Goal: Register for event/course

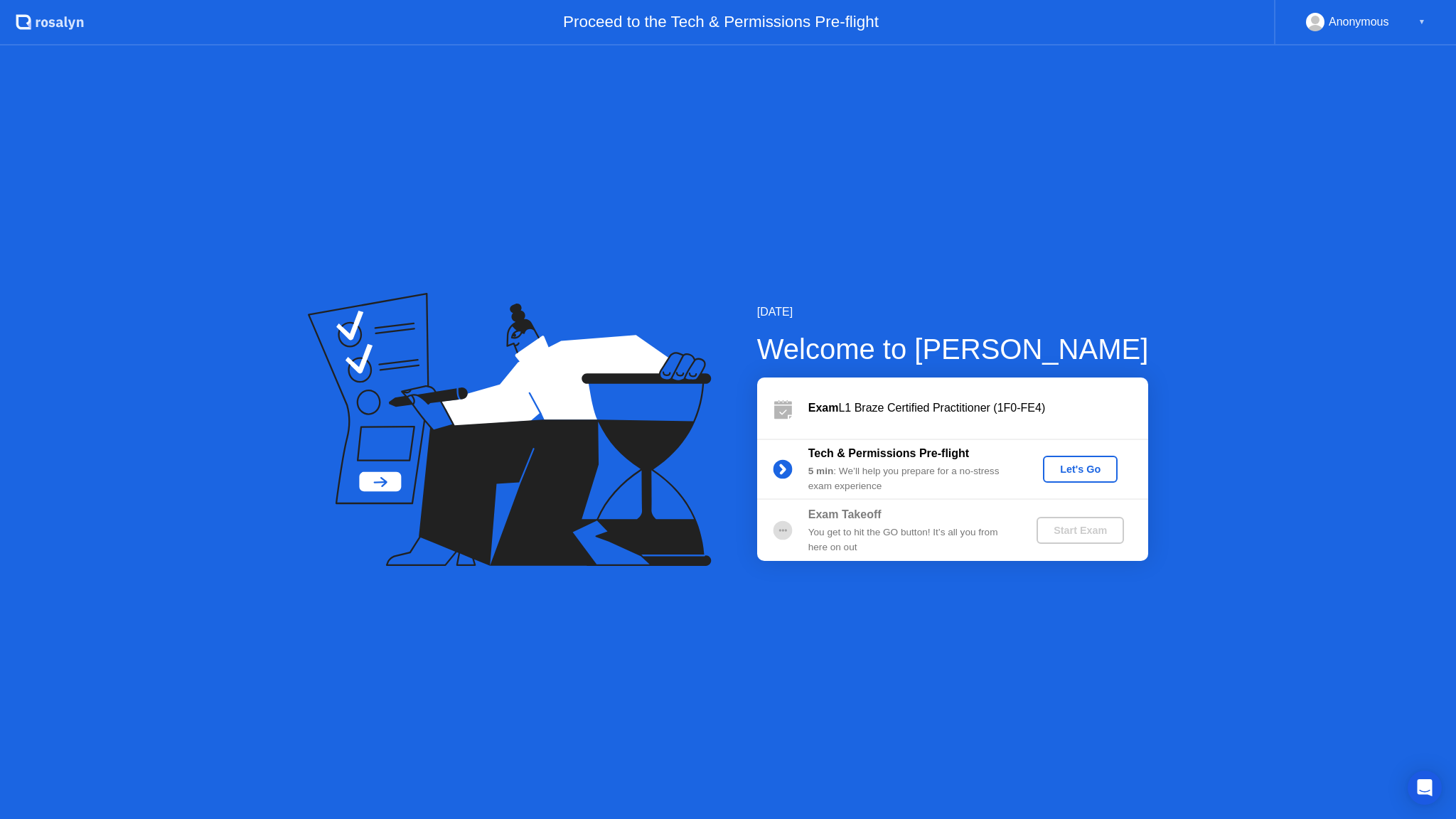
click at [1069, 93] on div "[DATE] Welcome to [PERSON_NAME] Exam L1 Braze Certified Practitioner (1F0-FE4) …" at bounding box center [728, 432] width 1456 height 774
click at [1173, 191] on div "[DATE] Welcome to [PERSON_NAME] Exam L1 Braze Certified Practitioner (1F0-FE4) …" at bounding box center [728, 432] width 1456 height 774
click at [1072, 473] on div "Let's Go" at bounding box center [1080, 470] width 63 height 12
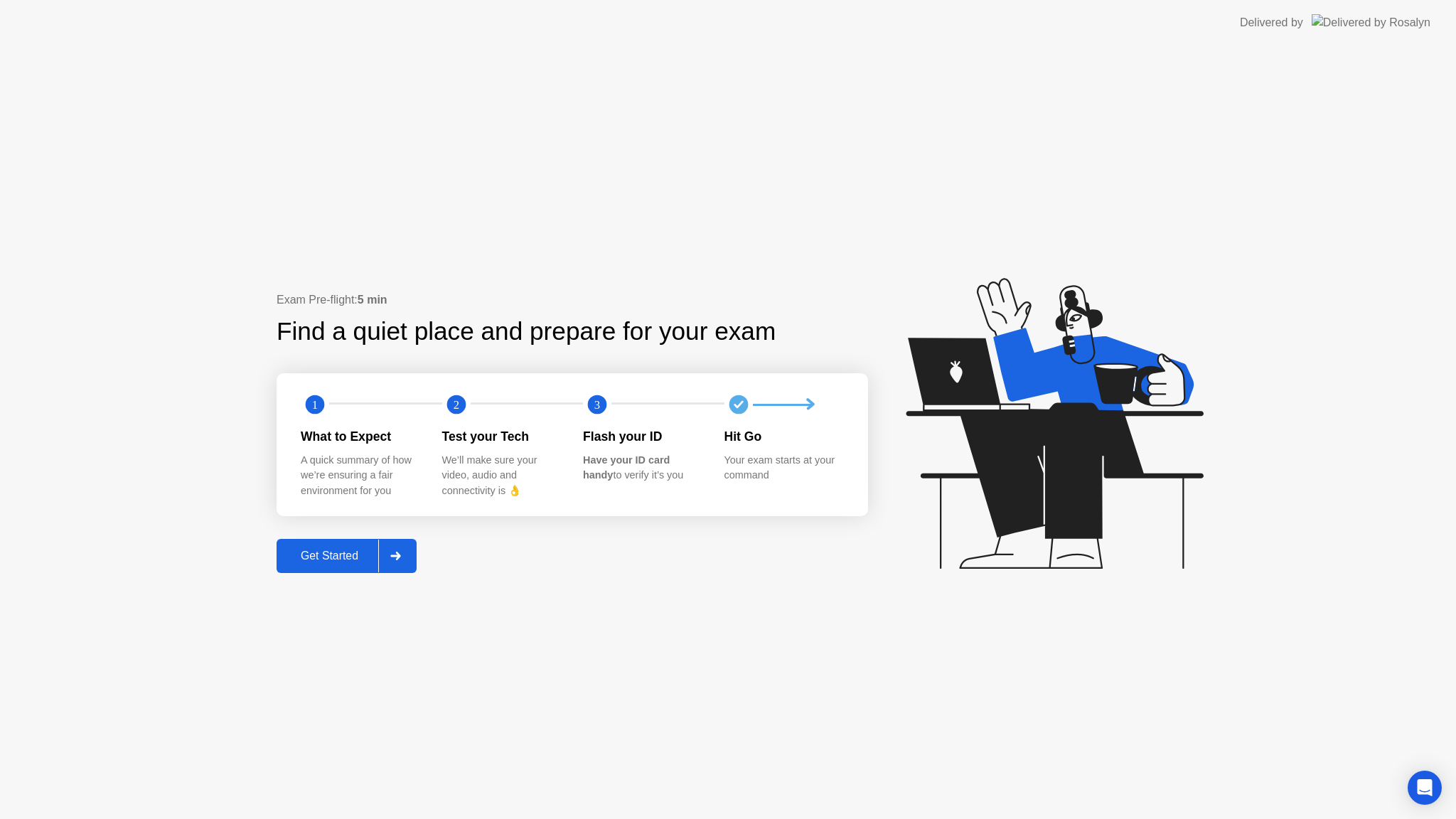
click at [664, 441] on div "Flash your ID" at bounding box center [642, 436] width 119 height 19
click at [343, 556] on div "Get Started" at bounding box center [329, 556] width 97 height 13
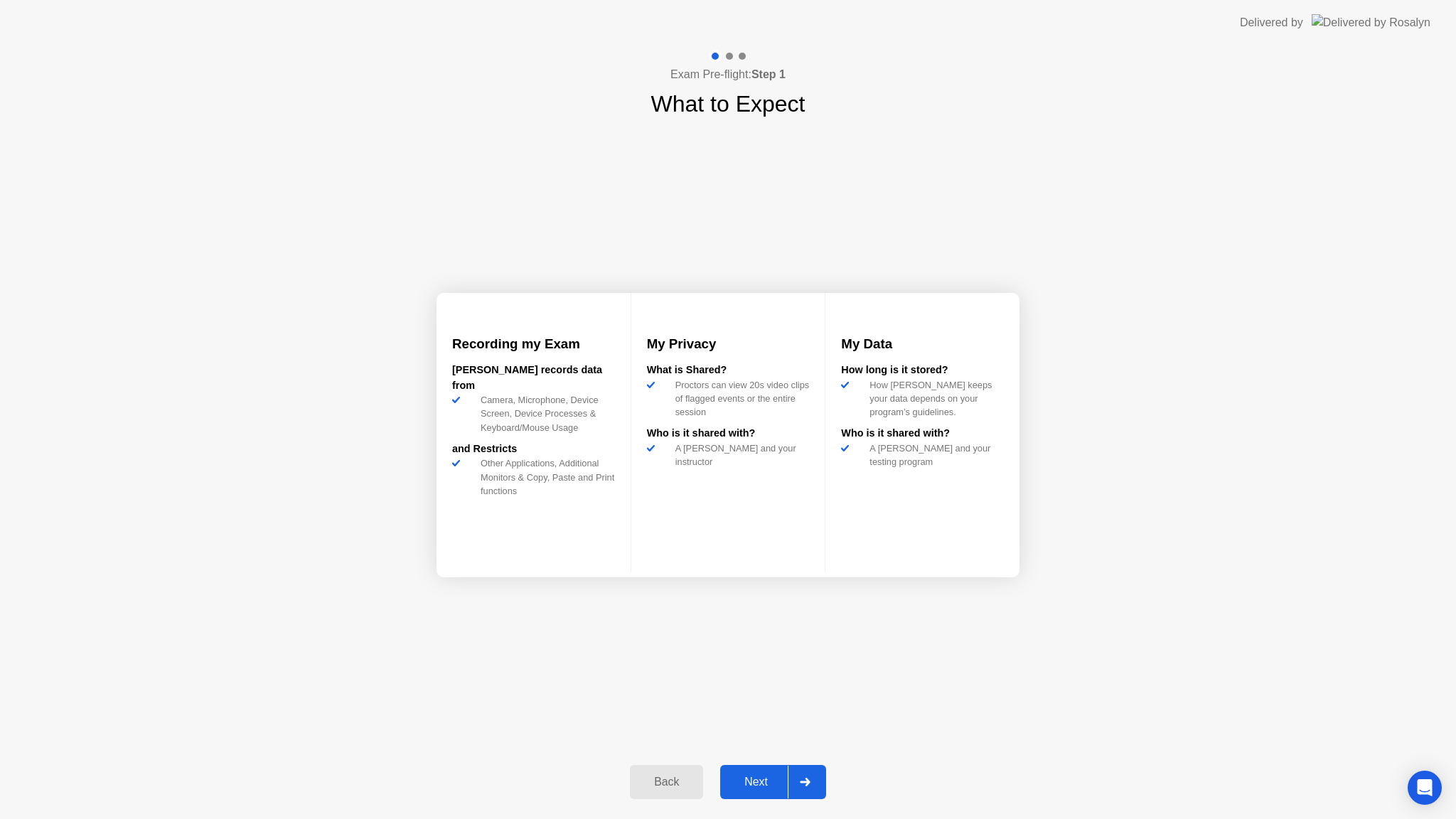
click at [769, 779] on div "Next" at bounding box center [756, 782] width 63 height 13
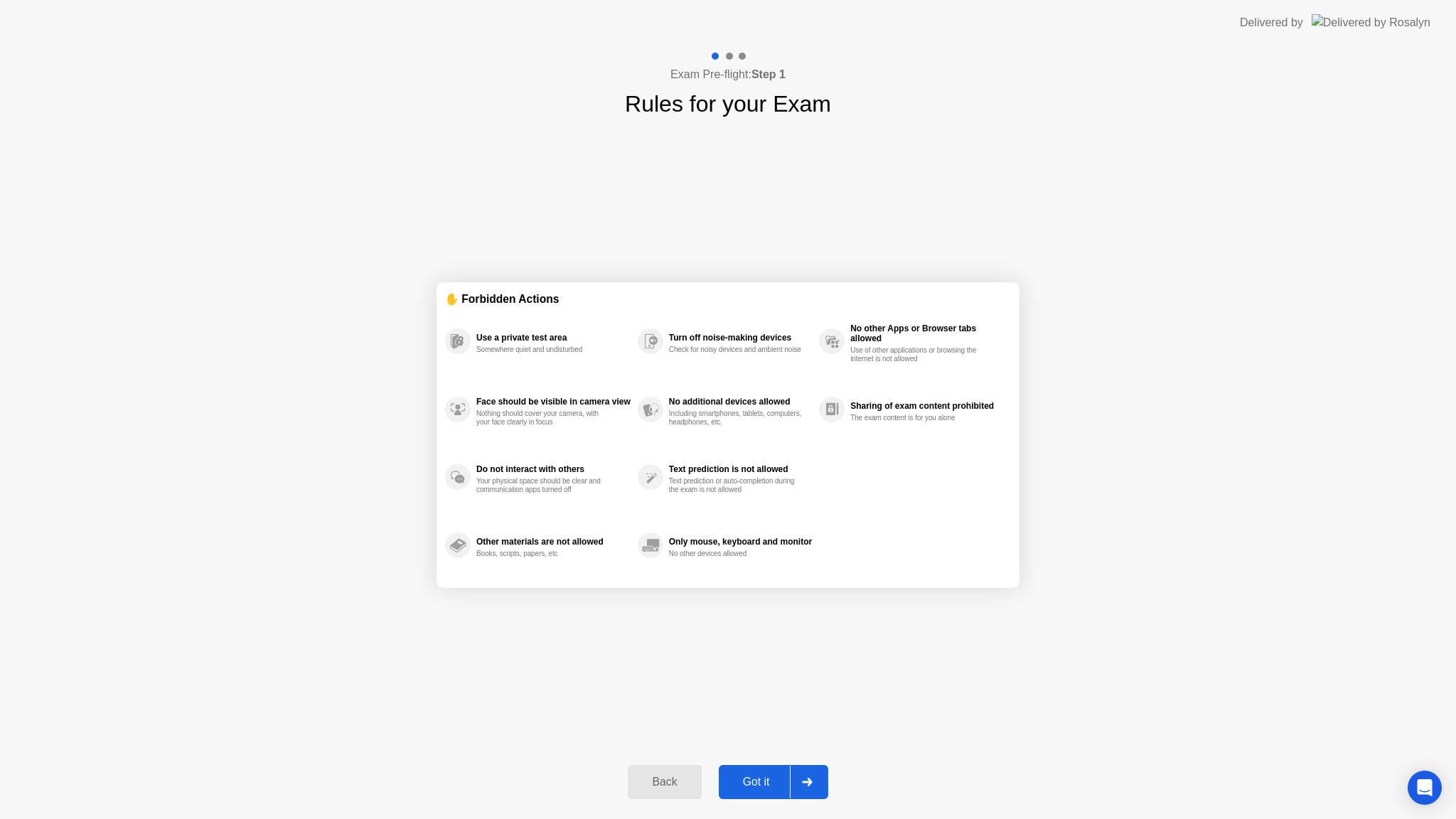
click at [771, 784] on div "Got it" at bounding box center [756, 782] width 67 height 13
select select "**********"
select select "*******"
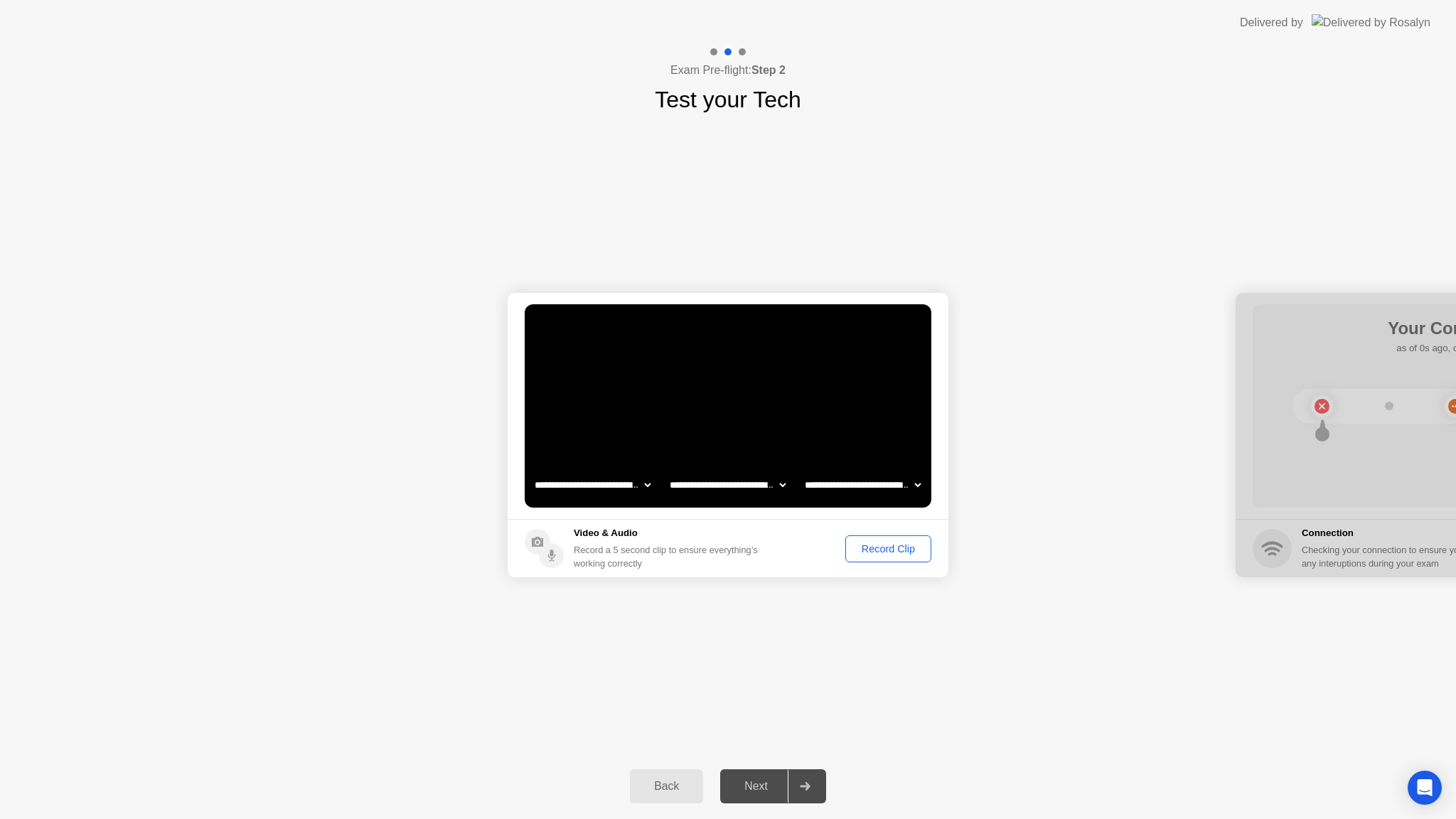
click at [861, 552] on div "Record Clip" at bounding box center [889, 549] width 76 height 12
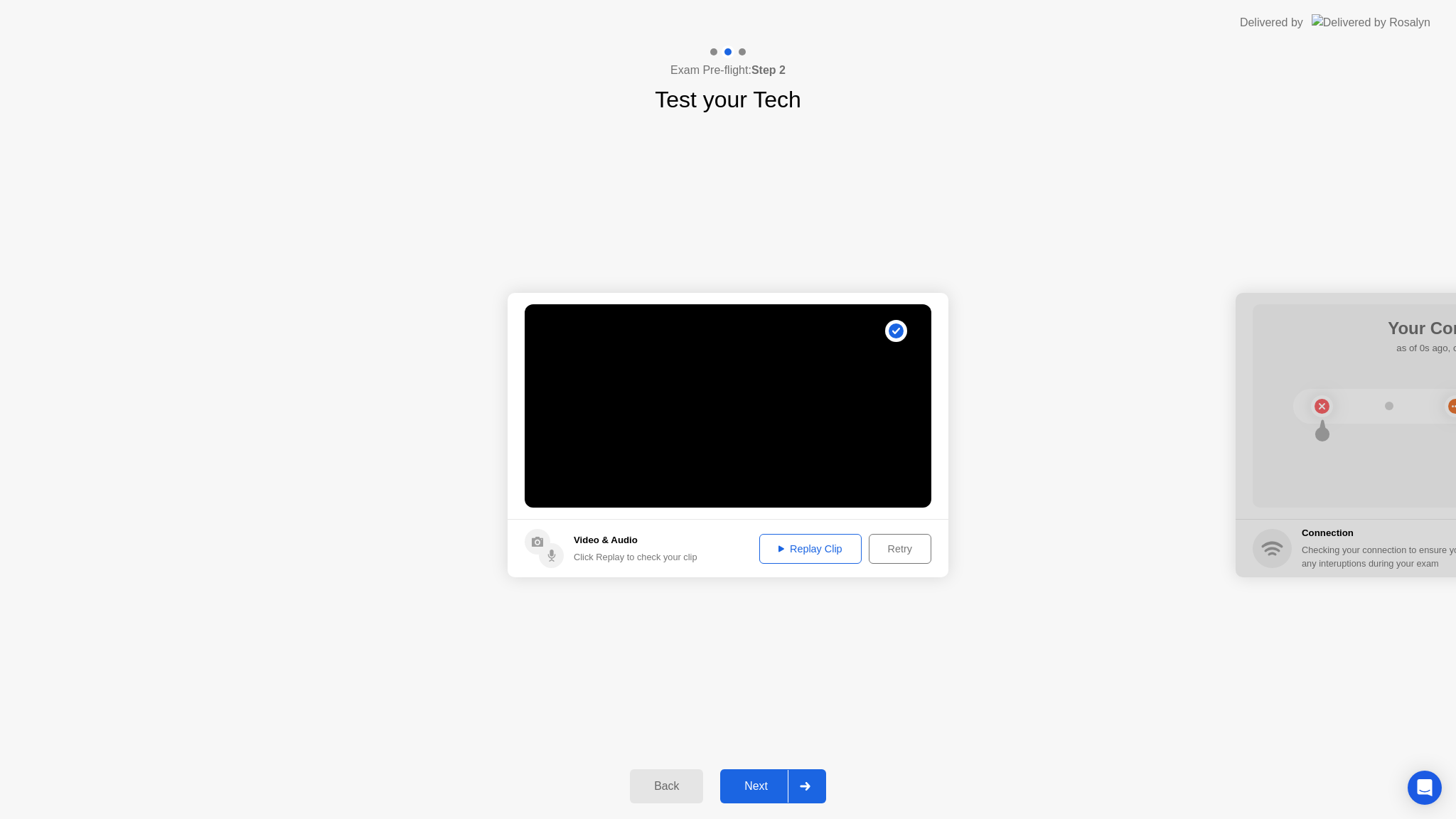
click at [810, 546] on div "Replay Clip" at bounding box center [810, 549] width 93 height 12
click at [754, 792] on div "Next" at bounding box center [756, 787] width 63 height 13
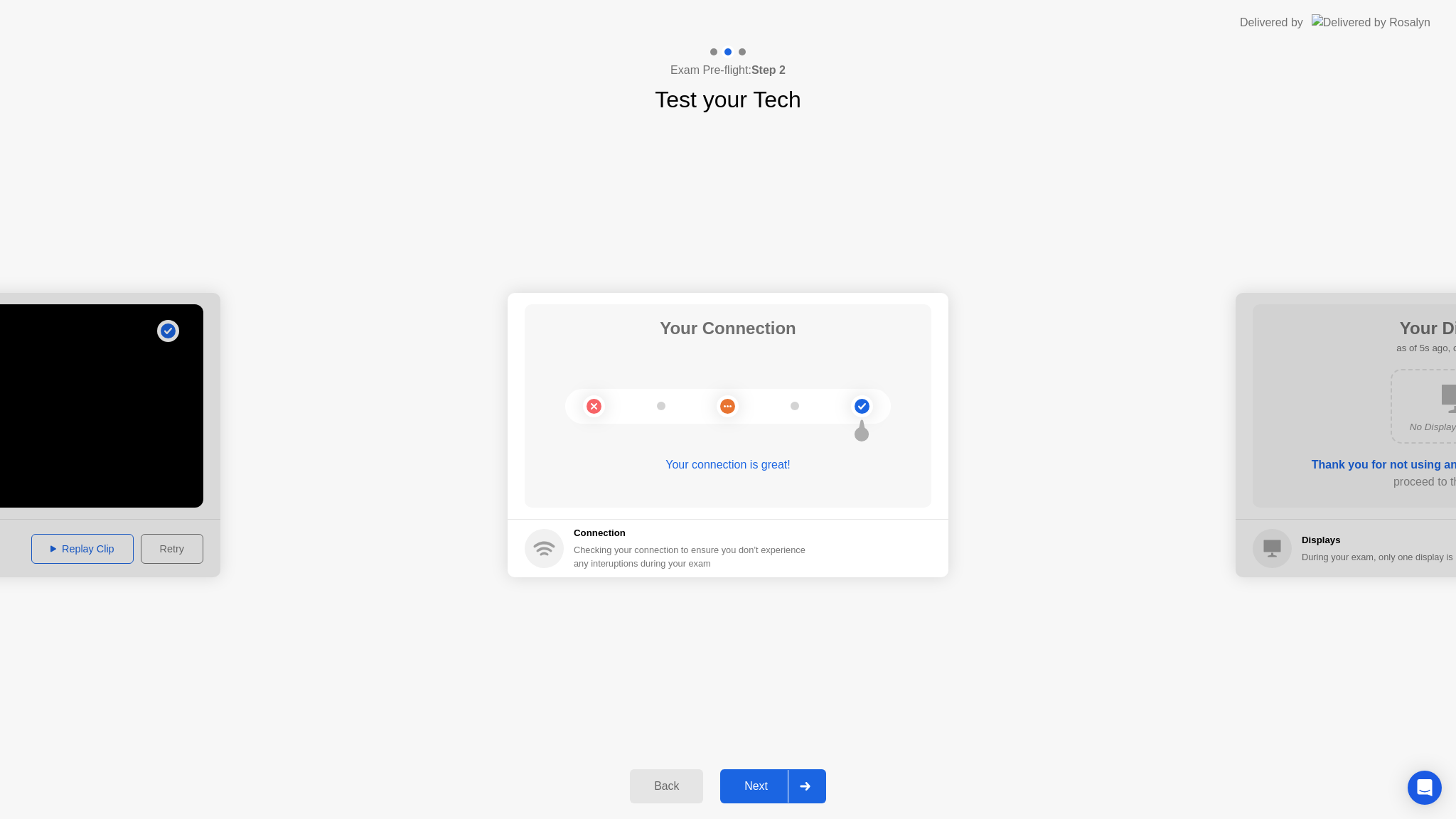
click at [756, 798] on button "Next" at bounding box center [773, 786] width 106 height 34
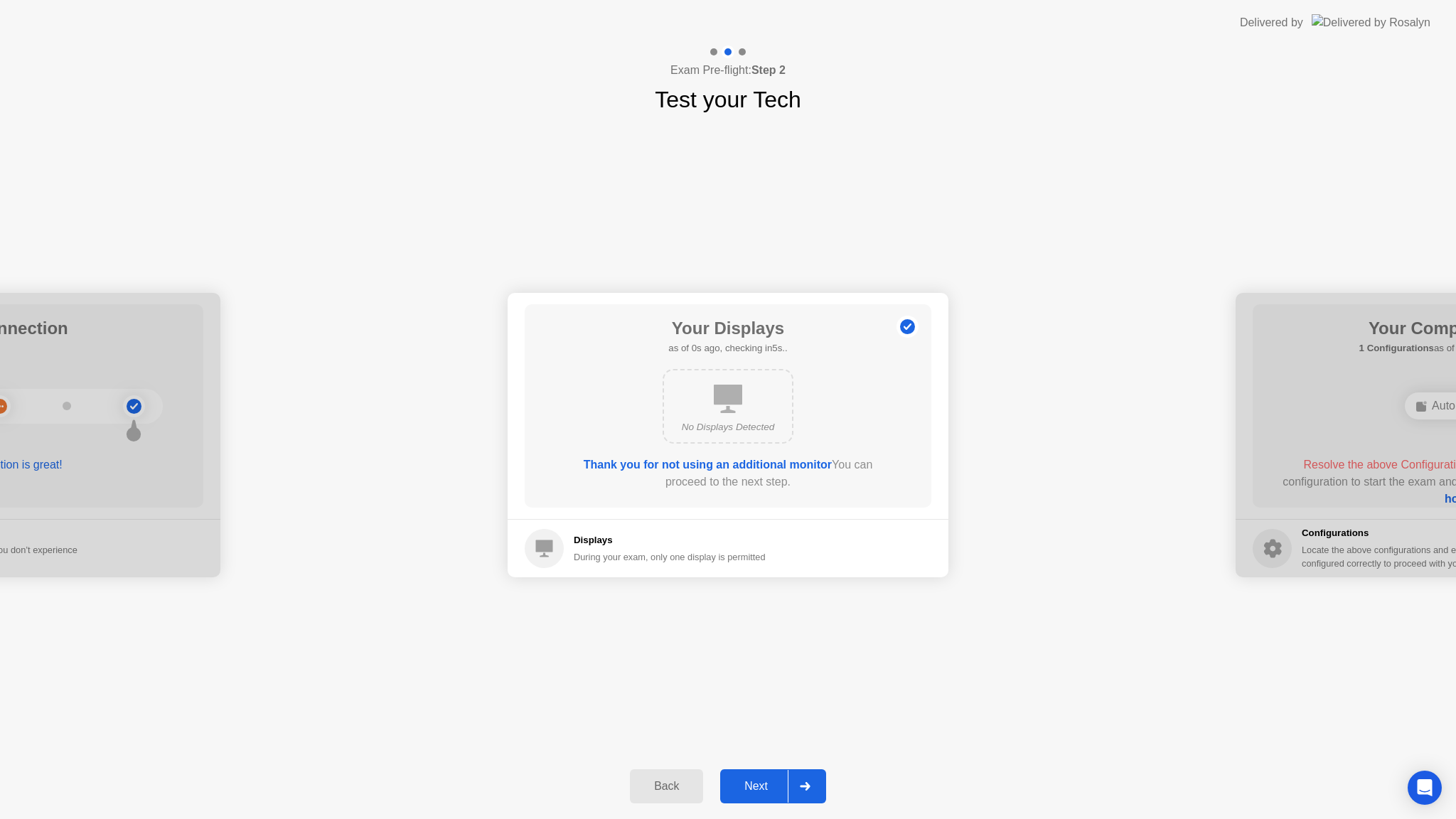
click at [757, 782] on div "Next" at bounding box center [756, 787] width 63 height 13
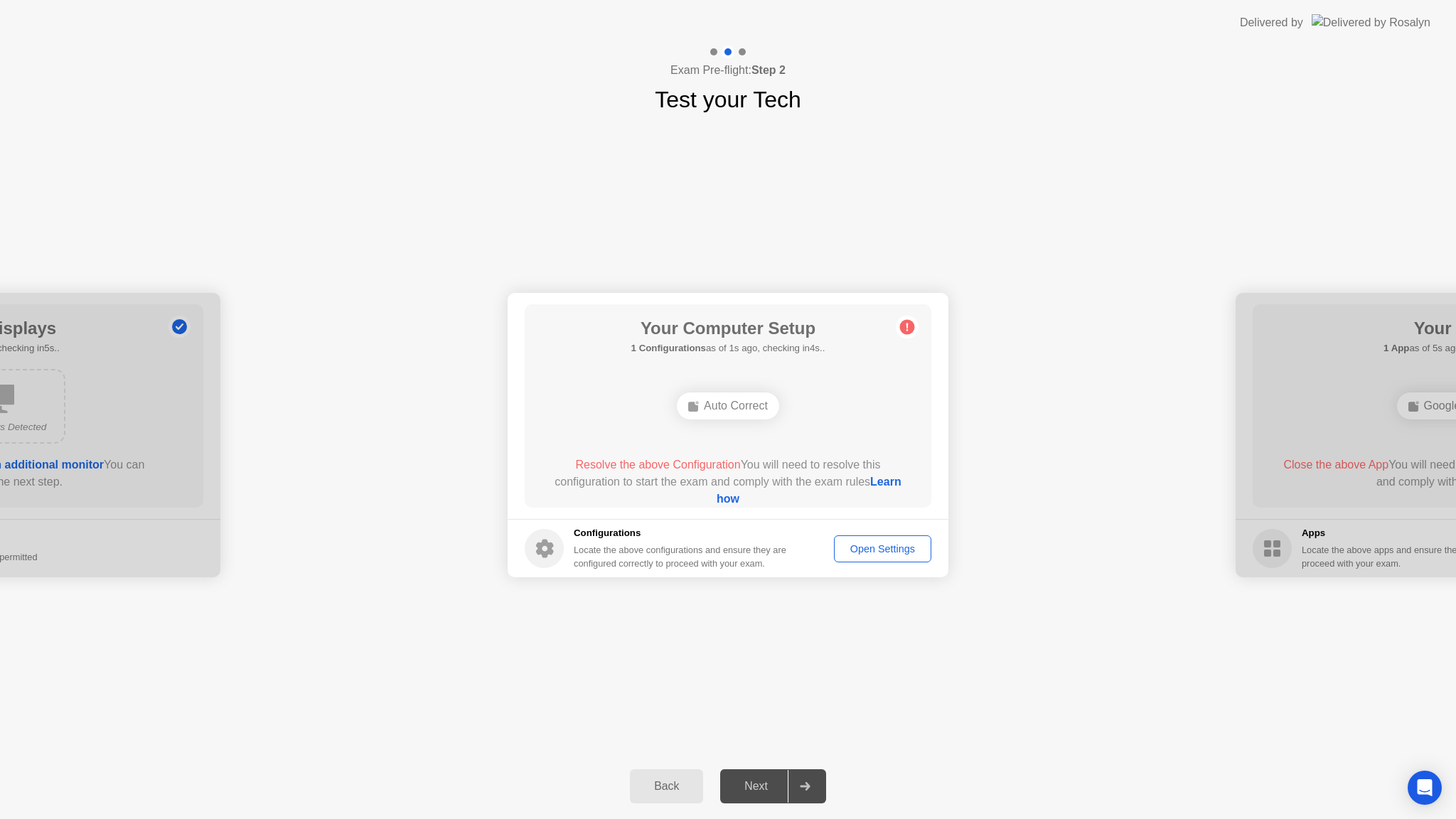
click at [729, 412] on div "Auto Correct" at bounding box center [728, 406] width 102 height 27
click at [867, 543] on div "Open Settings" at bounding box center [883, 549] width 88 height 12
click at [737, 498] on link "Learn how" at bounding box center [809, 490] width 185 height 29
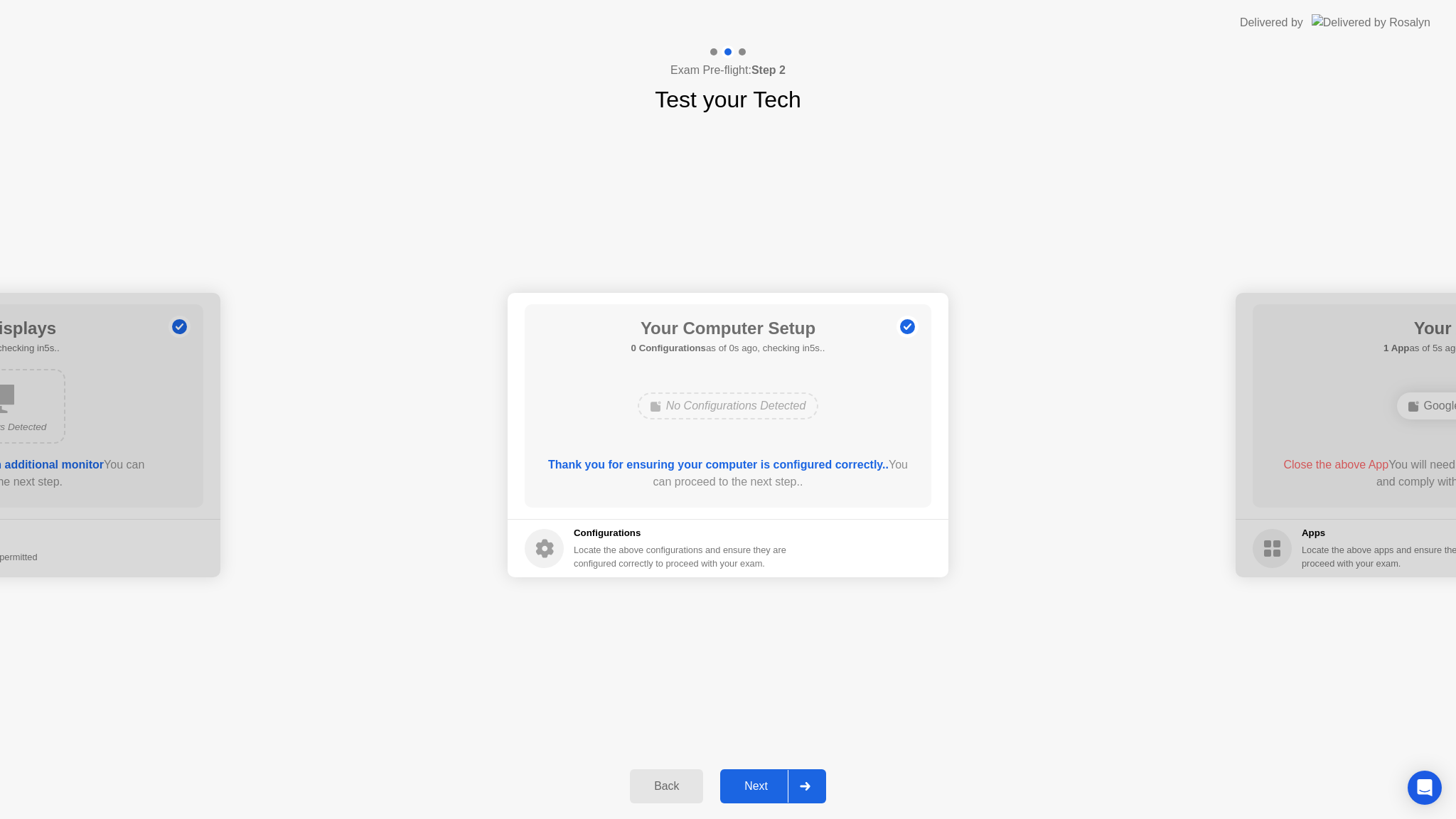
click at [756, 786] on div "Next" at bounding box center [756, 787] width 63 height 13
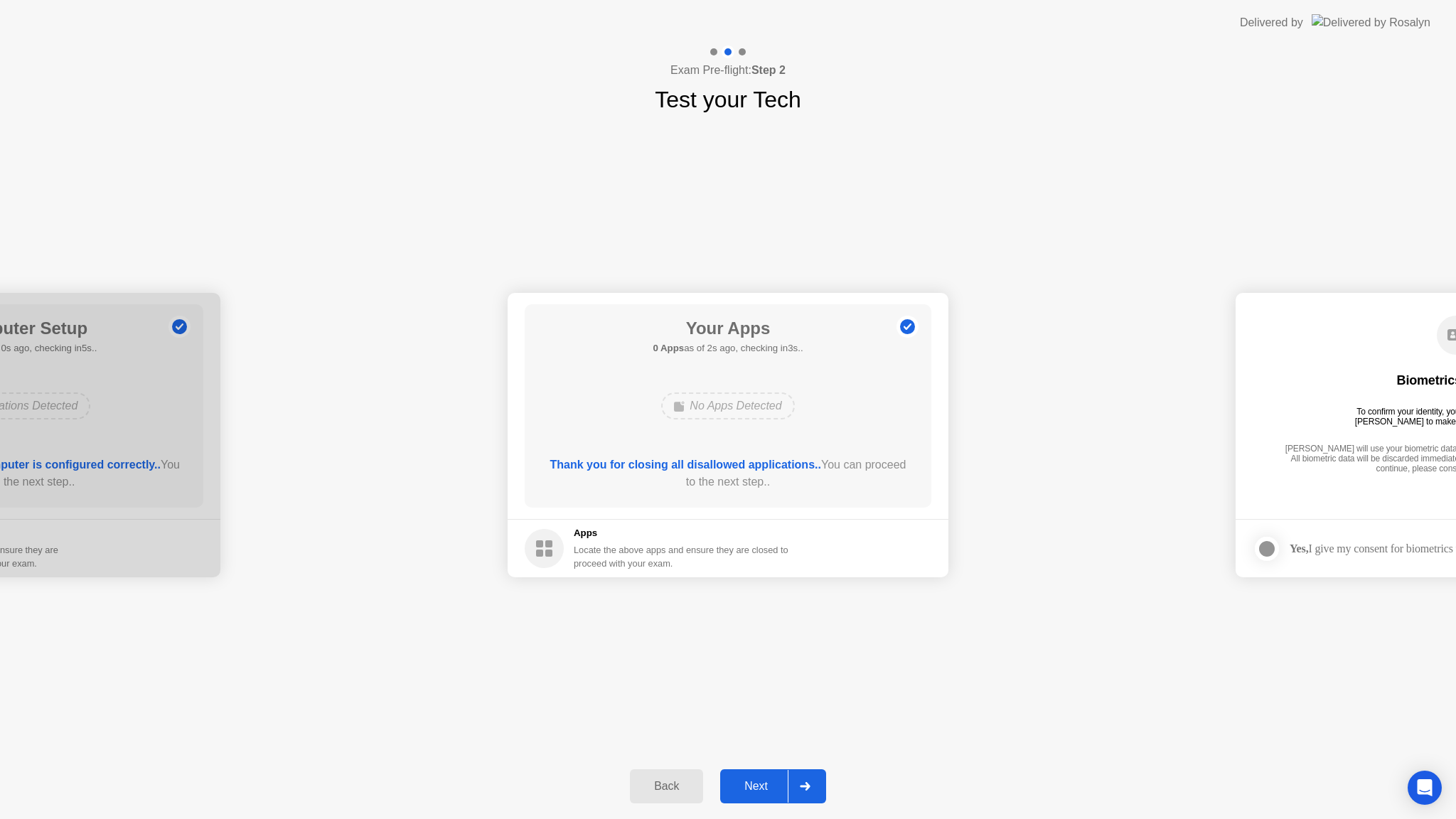
click at [749, 786] on div "Next" at bounding box center [756, 787] width 63 height 13
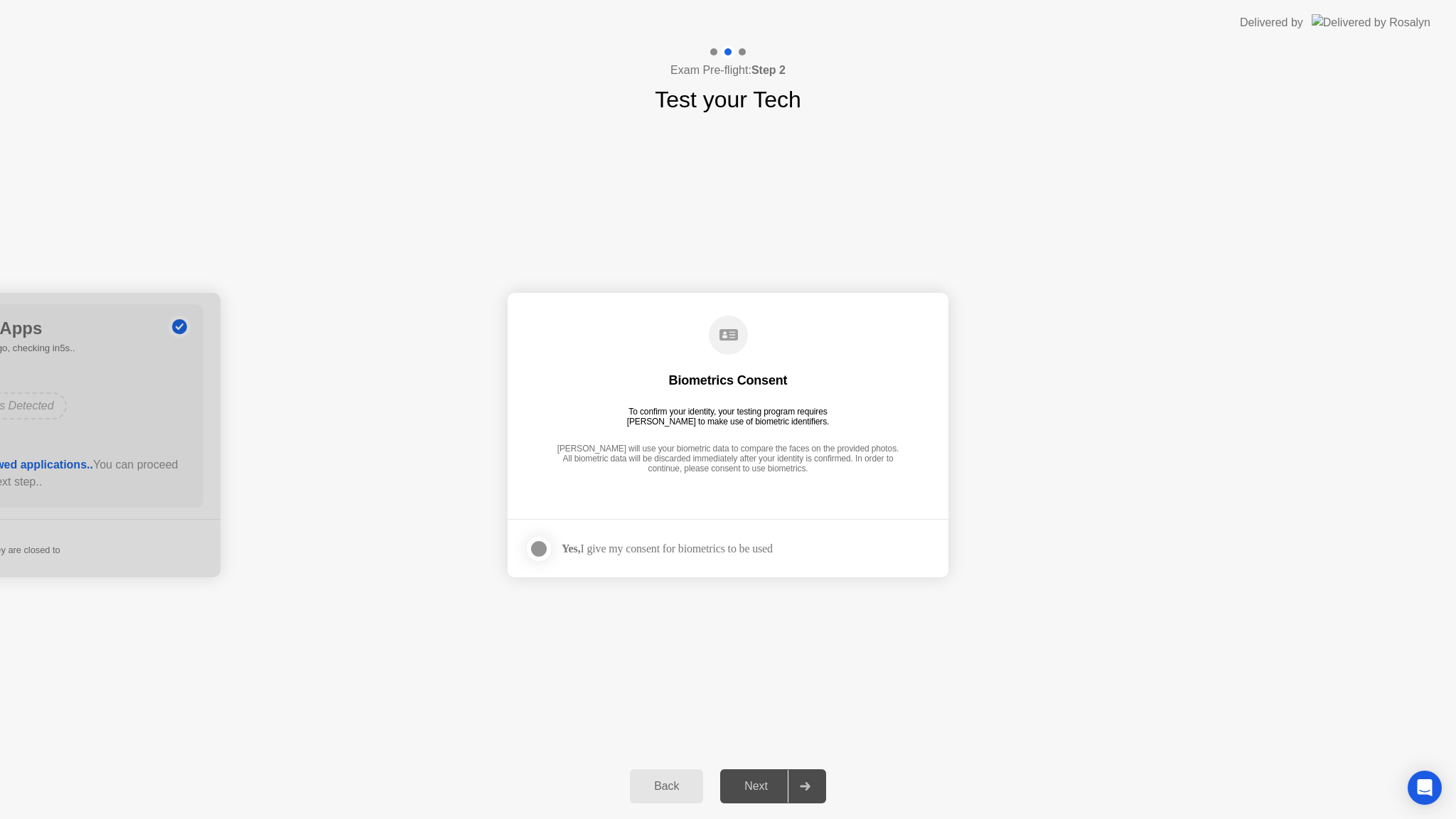
click at [539, 549] on div at bounding box center [539, 549] width 17 height 17
click at [761, 780] on div "Next" at bounding box center [756, 787] width 63 height 13
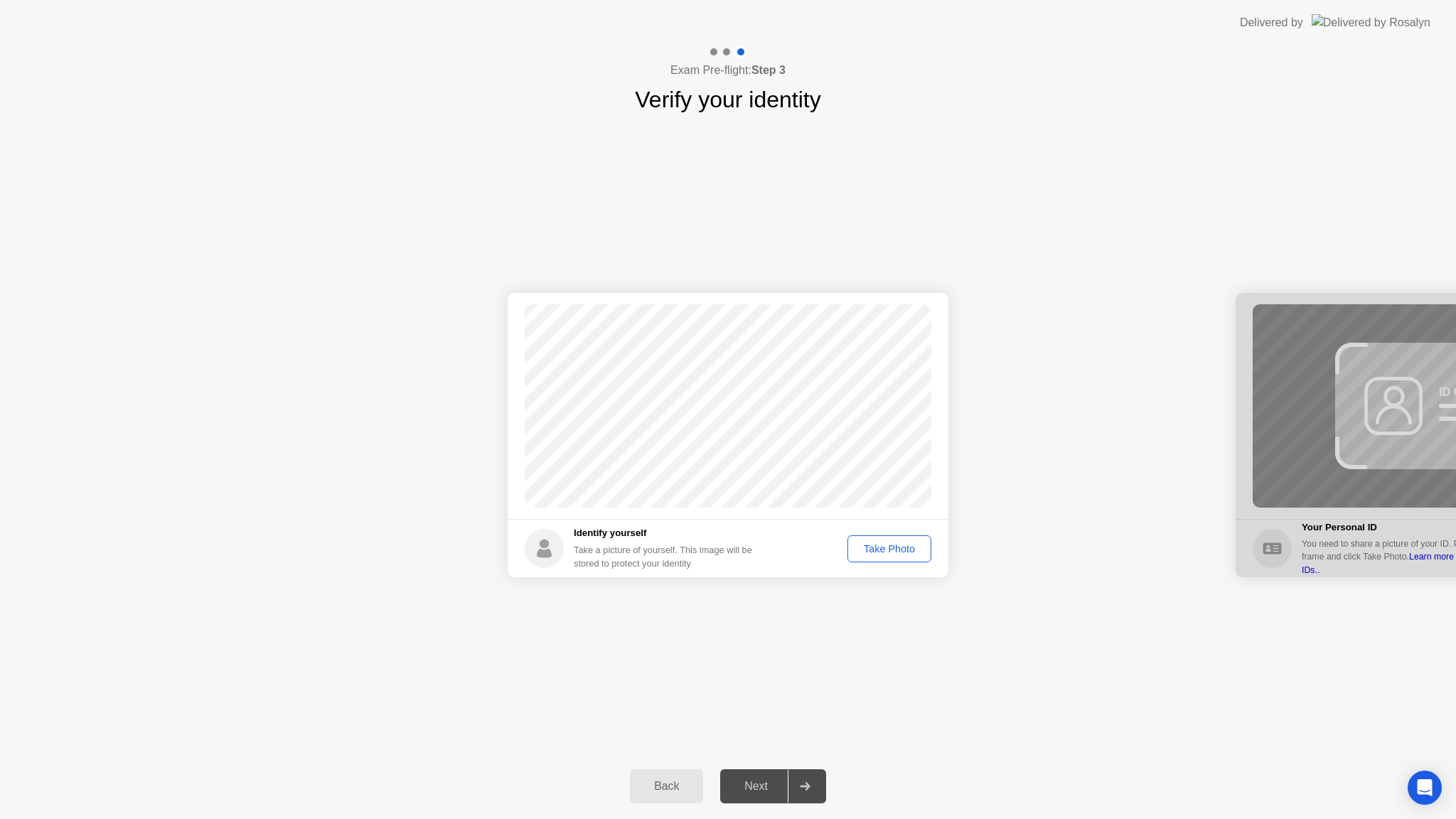
click at [892, 545] on div "Take Photo" at bounding box center [889, 549] width 74 height 12
click at [893, 544] on div "Retake" at bounding box center [898, 549] width 55 height 12
click at [893, 544] on div "Take Photo" at bounding box center [889, 549] width 74 height 12
click at [766, 784] on div "Next" at bounding box center [756, 787] width 63 height 13
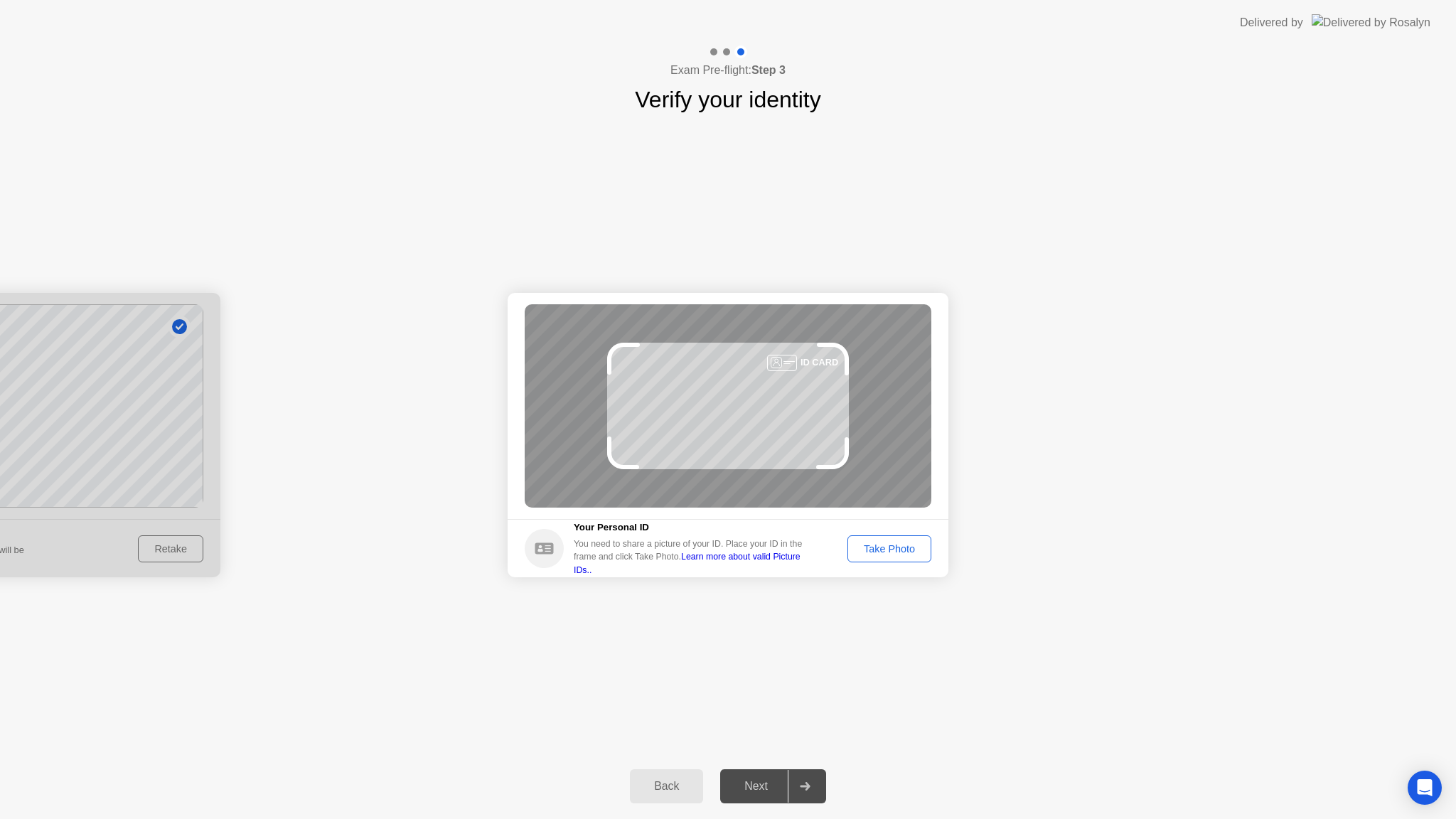
click at [783, 564] on link "Learn more about valid Picture IDs.." at bounding box center [687, 563] width 226 height 23
click at [894, 543] on div "Take Photo" at bounding box center [889, 549] width 74 height 12
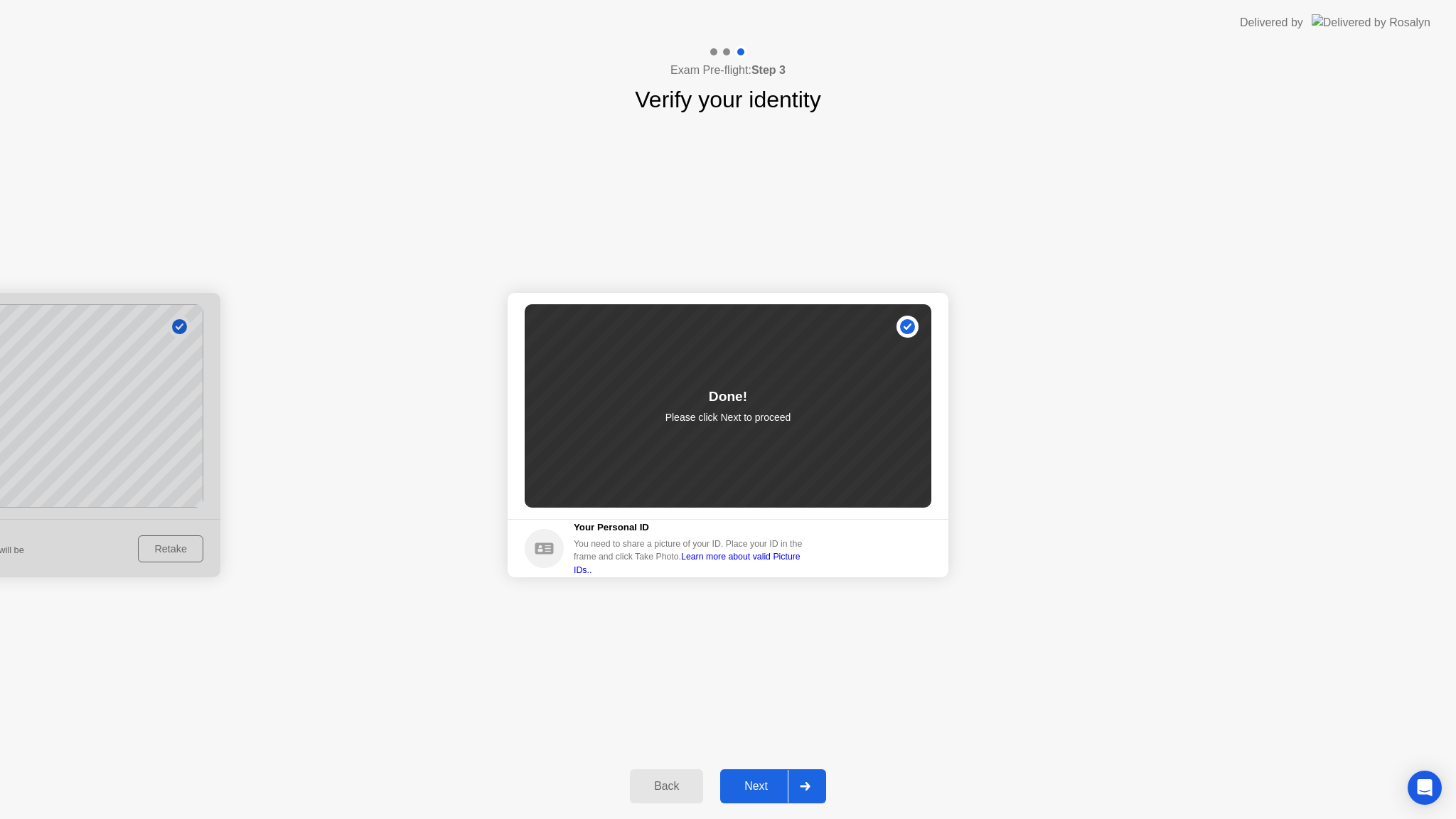
click at [761, 786] on div "Next" at bounding box center [756, 787] width 63 height 13
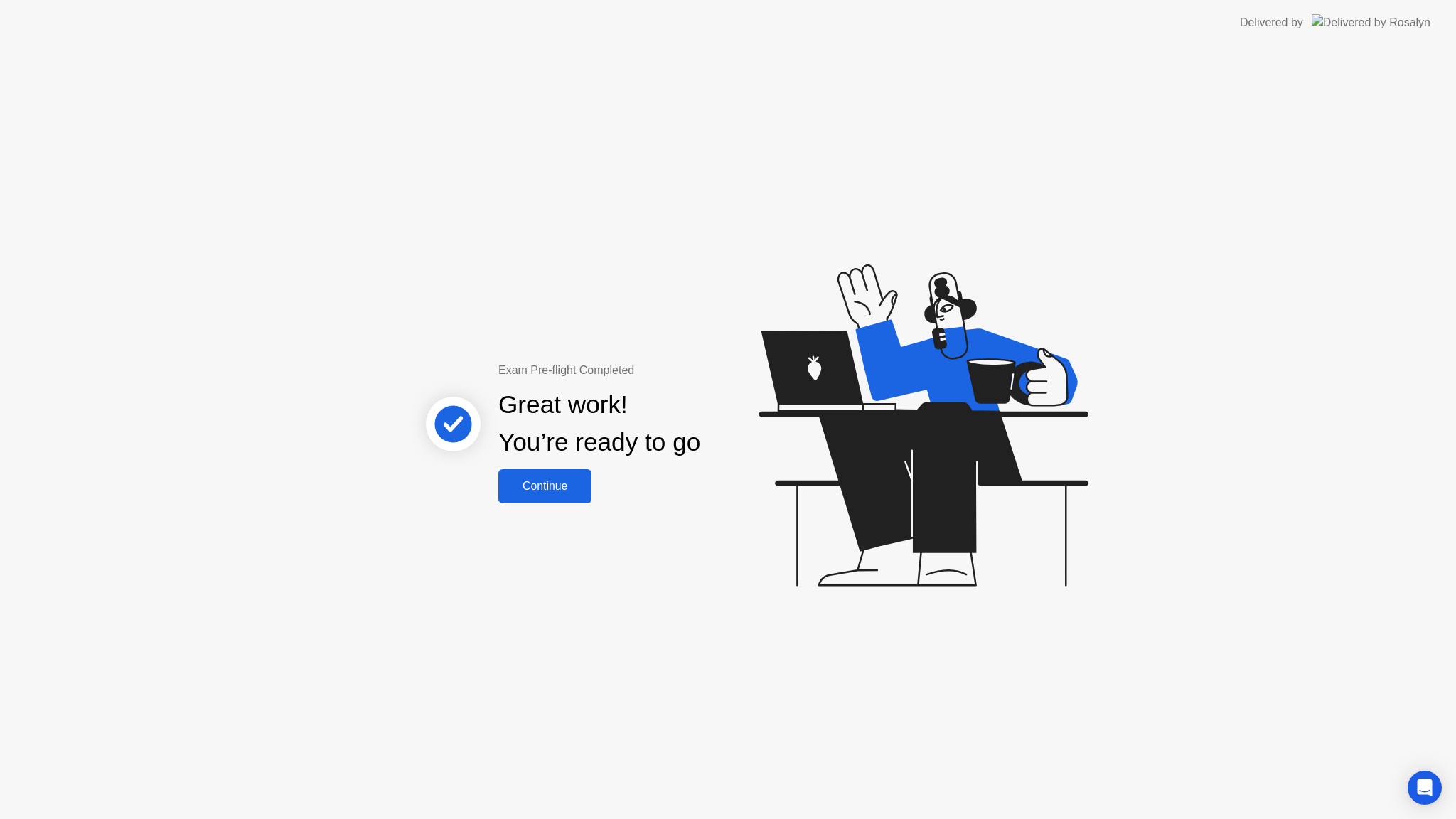
click at [524, 474] on button "Continue" at bounding box center [545, 486] width 93 height 34
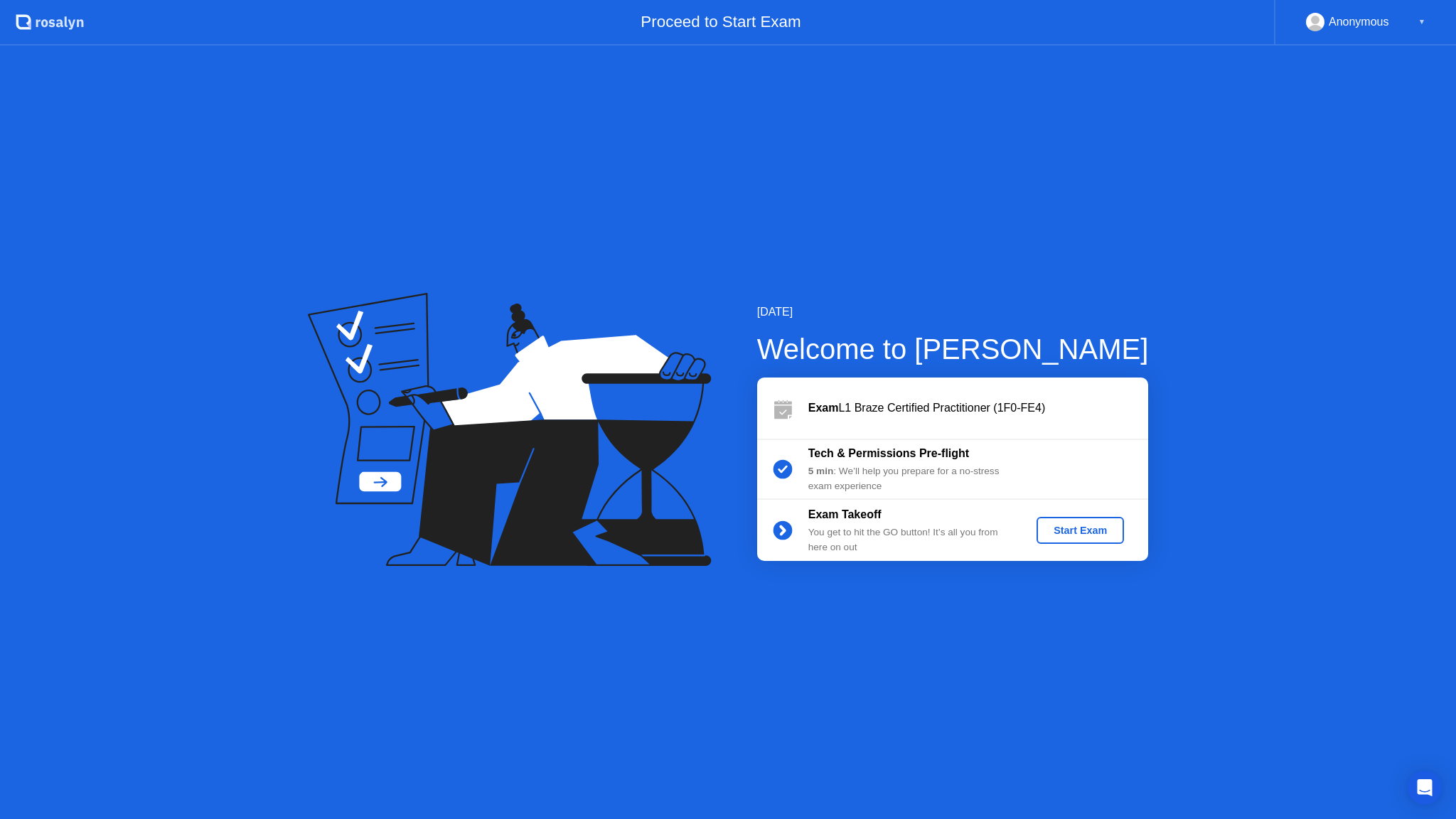
click at [1083, 534] on div "Start Exam" at bounding box center [1081, 531] width 76 height 12
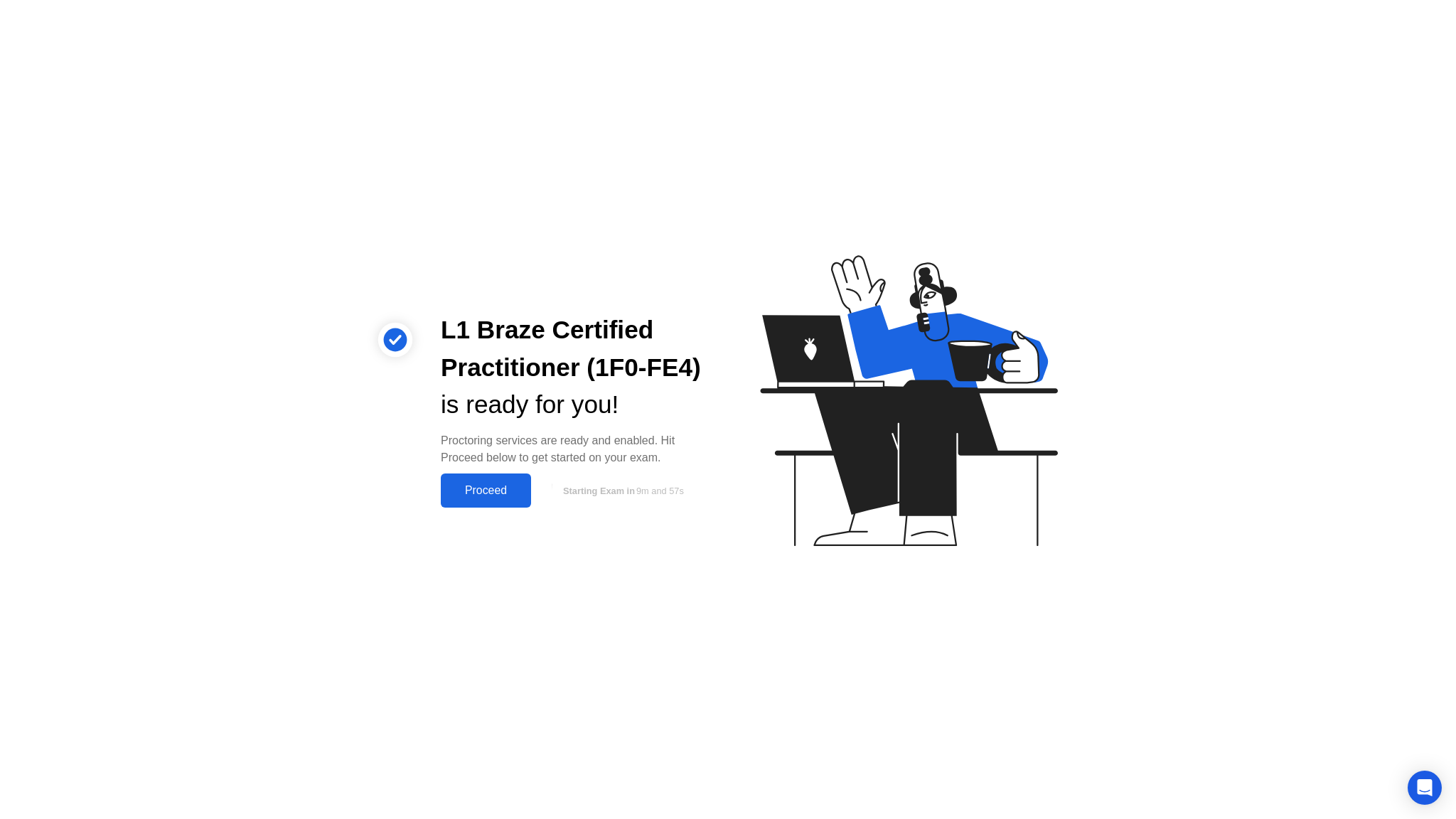
click at [470, 497] on div "Proceed" at bounding box center [486, 490] width 82 height 13
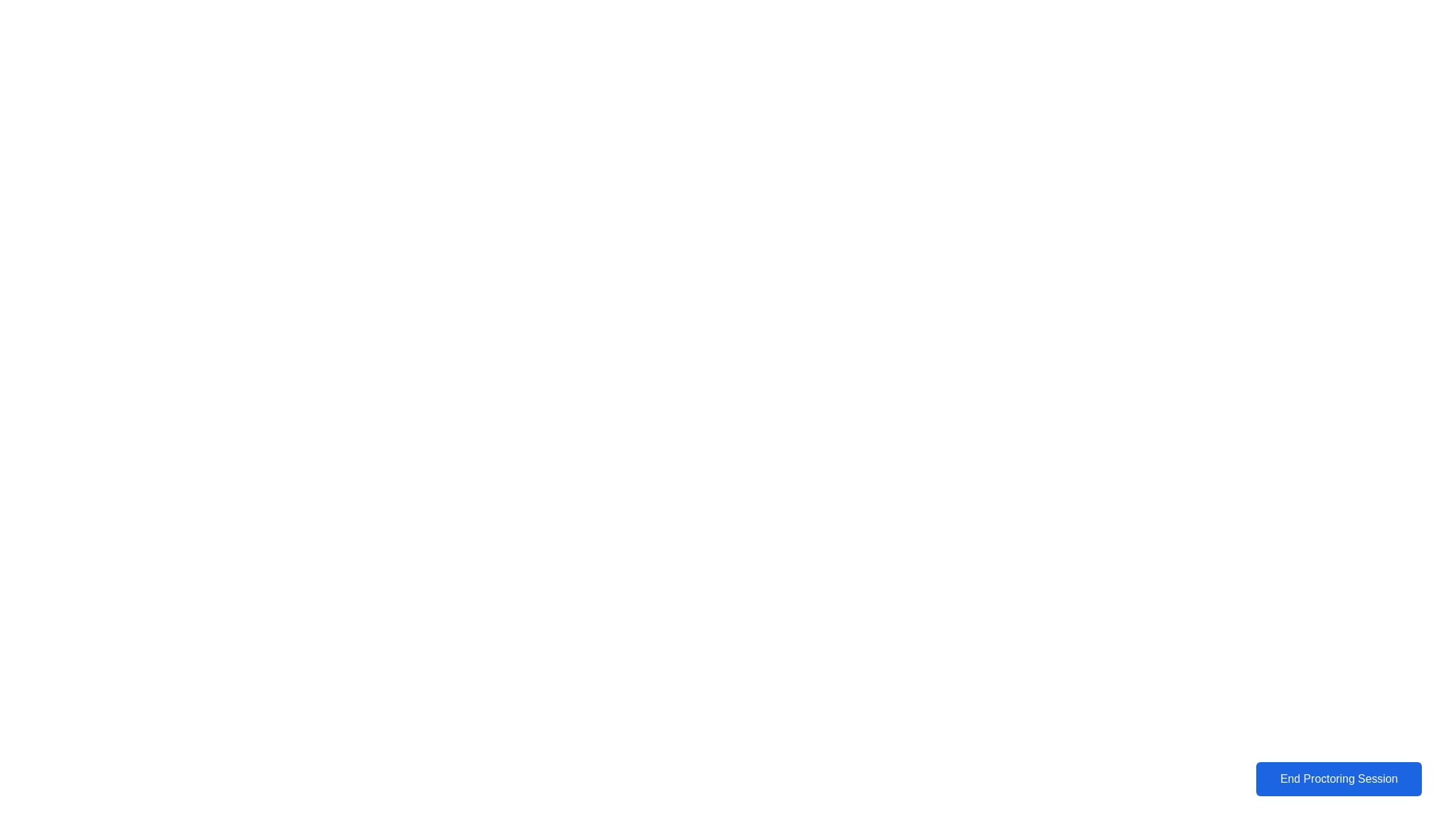
click at [1317, 786] on div "End Proctoring Session" at bounding box center [1339, 779] width 161 height 13
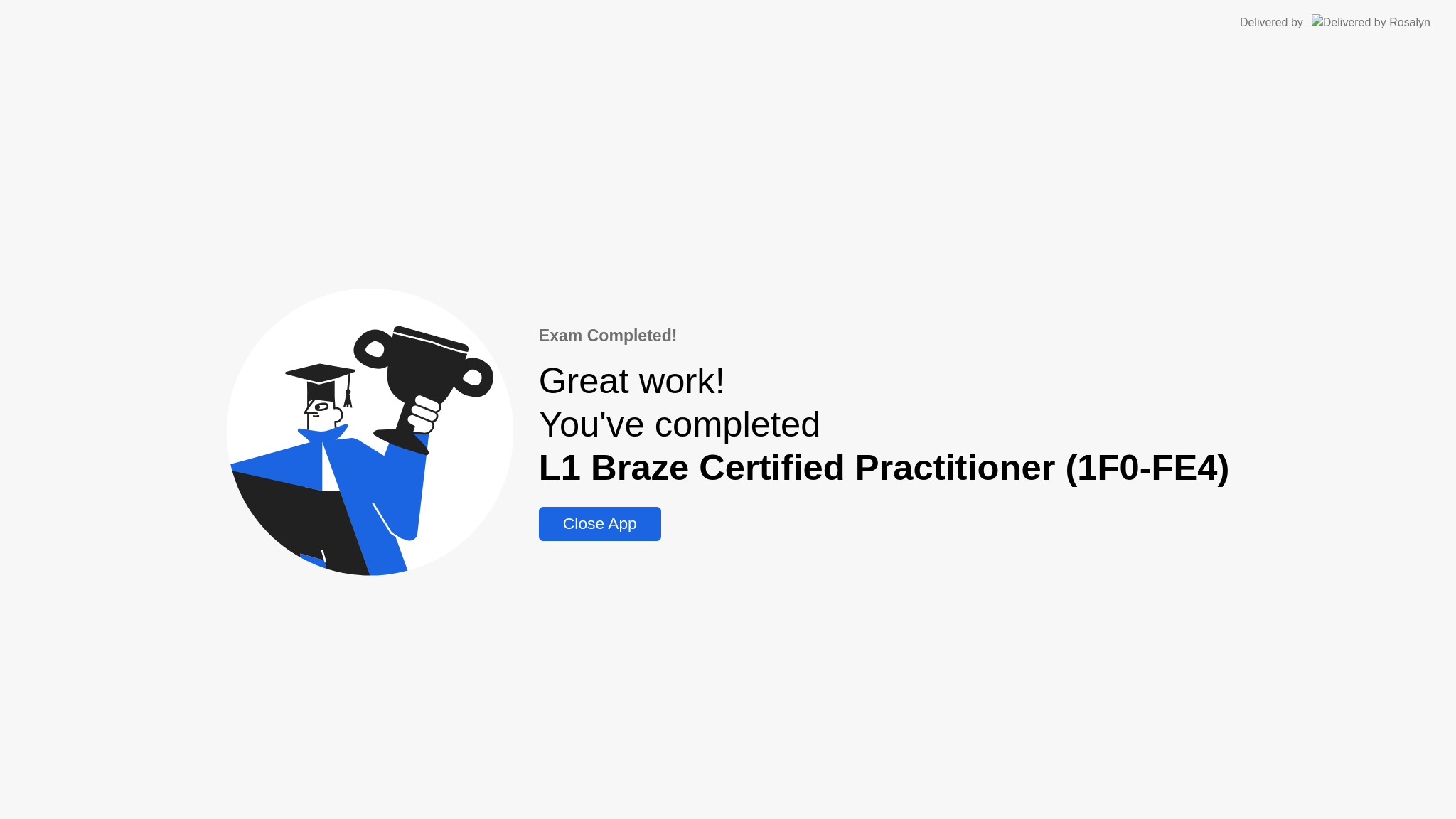
click at [591, 523] on div "Close App" at bounding box center [600, 523] width 114 height 19
